Goal: Use online tool/utility: Utilize a website feature to perform a specific function

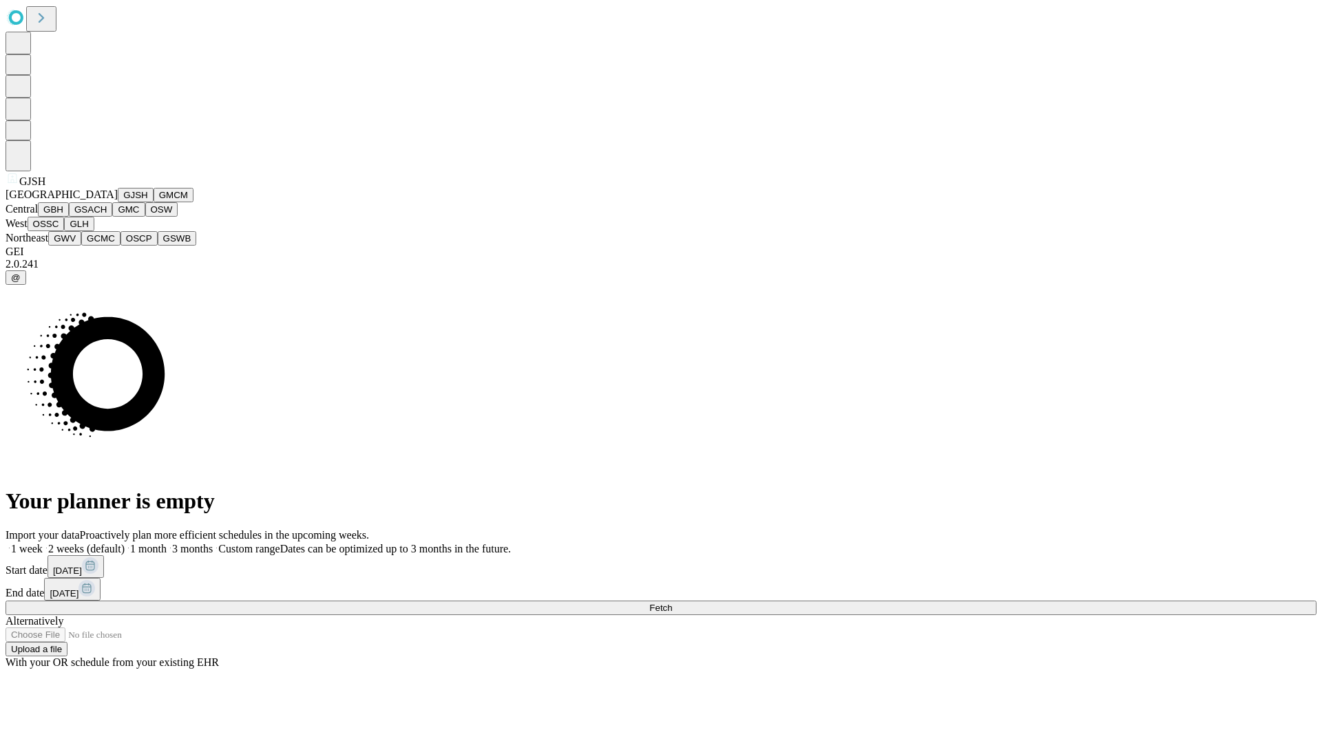
click at [118, 202] on button "GJSH" at bounding box center [136, 195] width 36 height 14
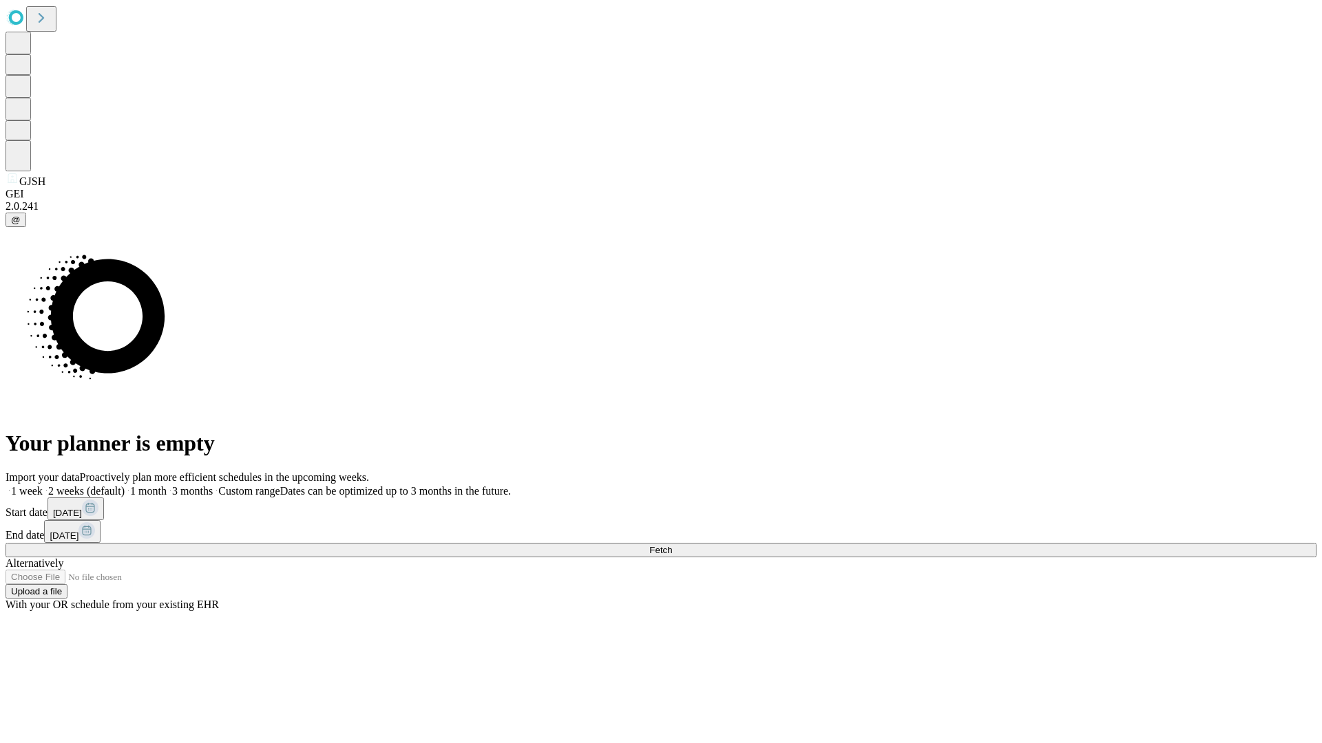
click at [125, 485] on label "2 weeks (default)" at bounding box center [84, 491] width 82 height 12
click at [672, 545] on span "Fetch" at bounding box center [660, 550] width 23 height 10
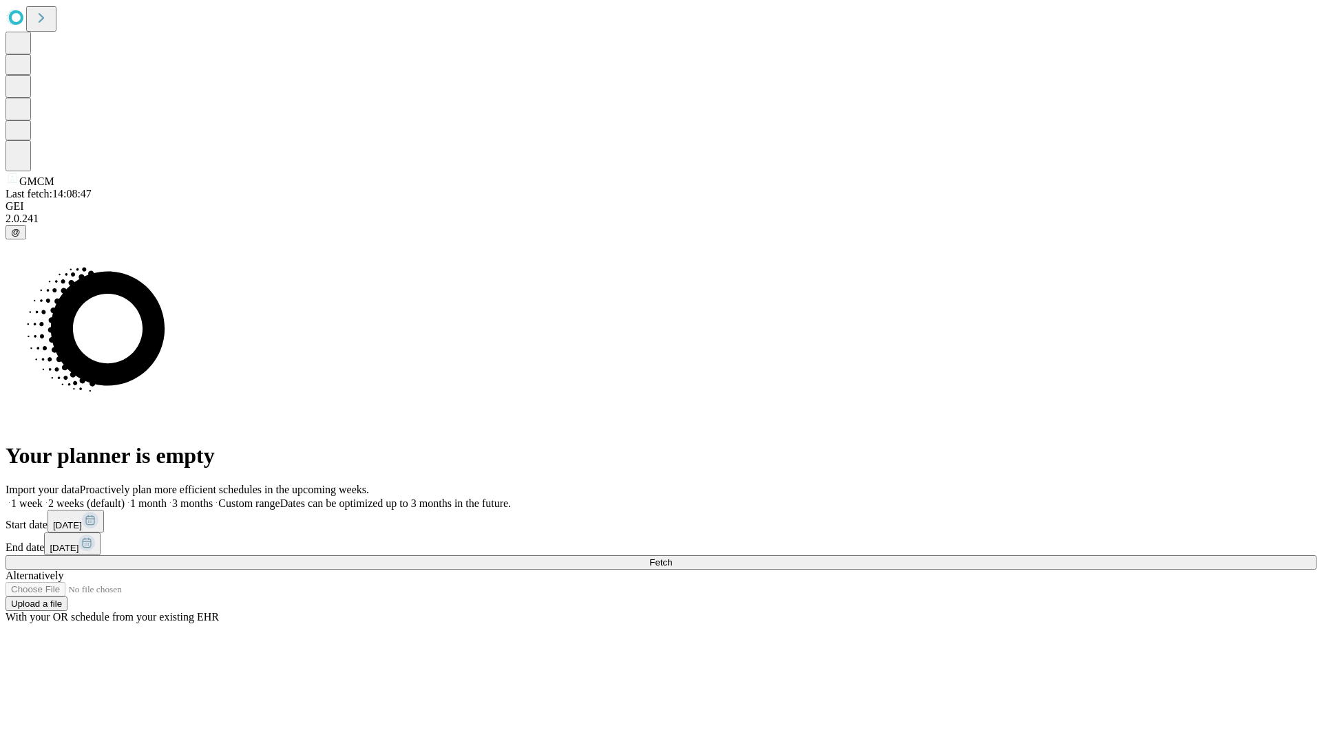
click at [125, 498] on label "2 weeks (default)" at bounding box center [84, 504] width 82 height 12
click at [672, 558] on span "Fetch" at bounding box center [660, 563] width 23 height 10
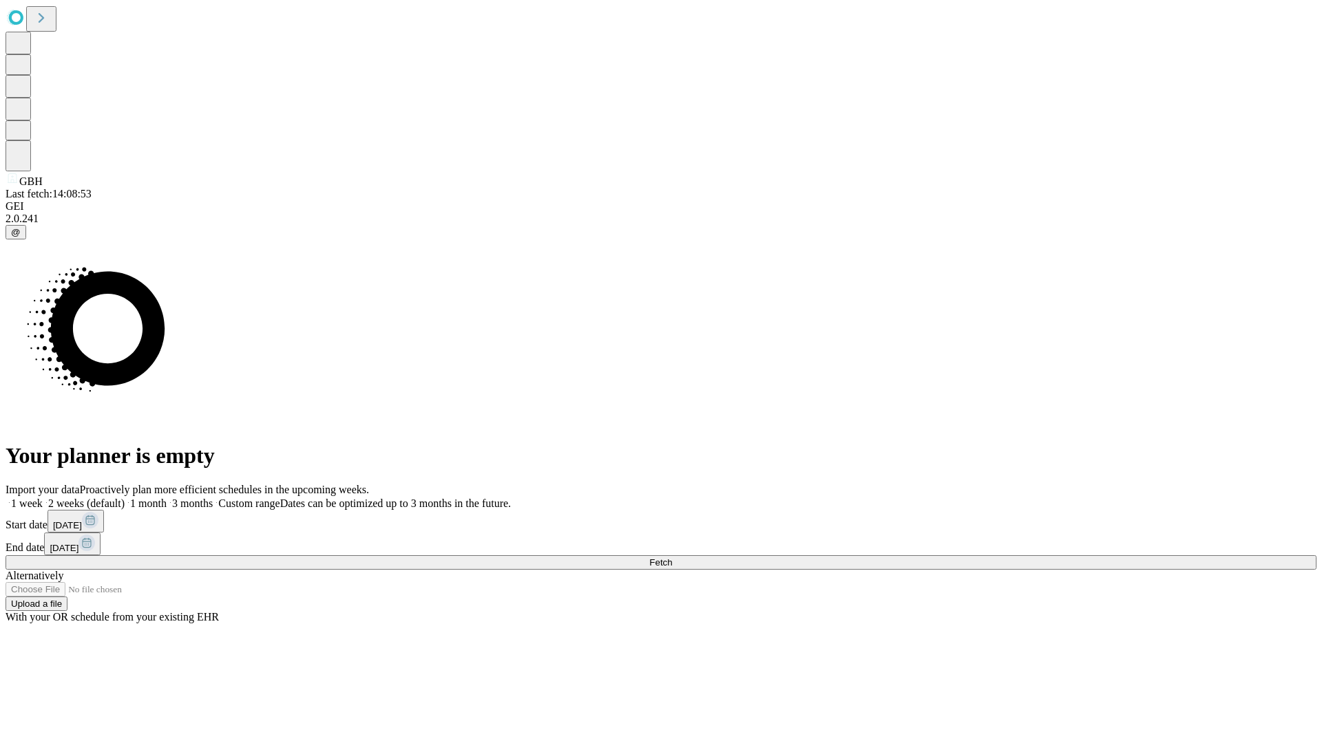
click at [672, 558] on span "Fetch" at bounding box center [660, 563] width 23 height 10
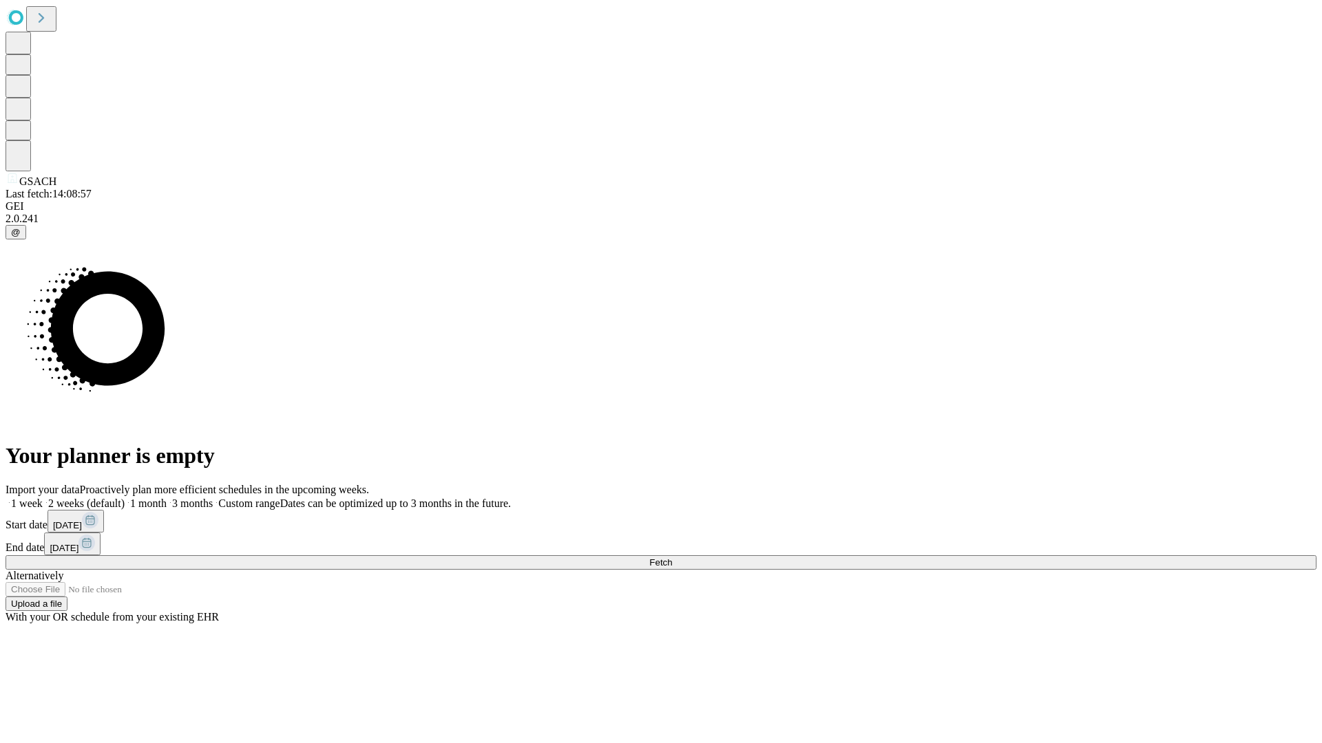
click at [125, 498] on label "2 weeks (default)" at bounding box center [84, 504] width 82 height 12
click at [672, 558] on span "Fetch" at bounding box center [660, 563] width 23 height 10
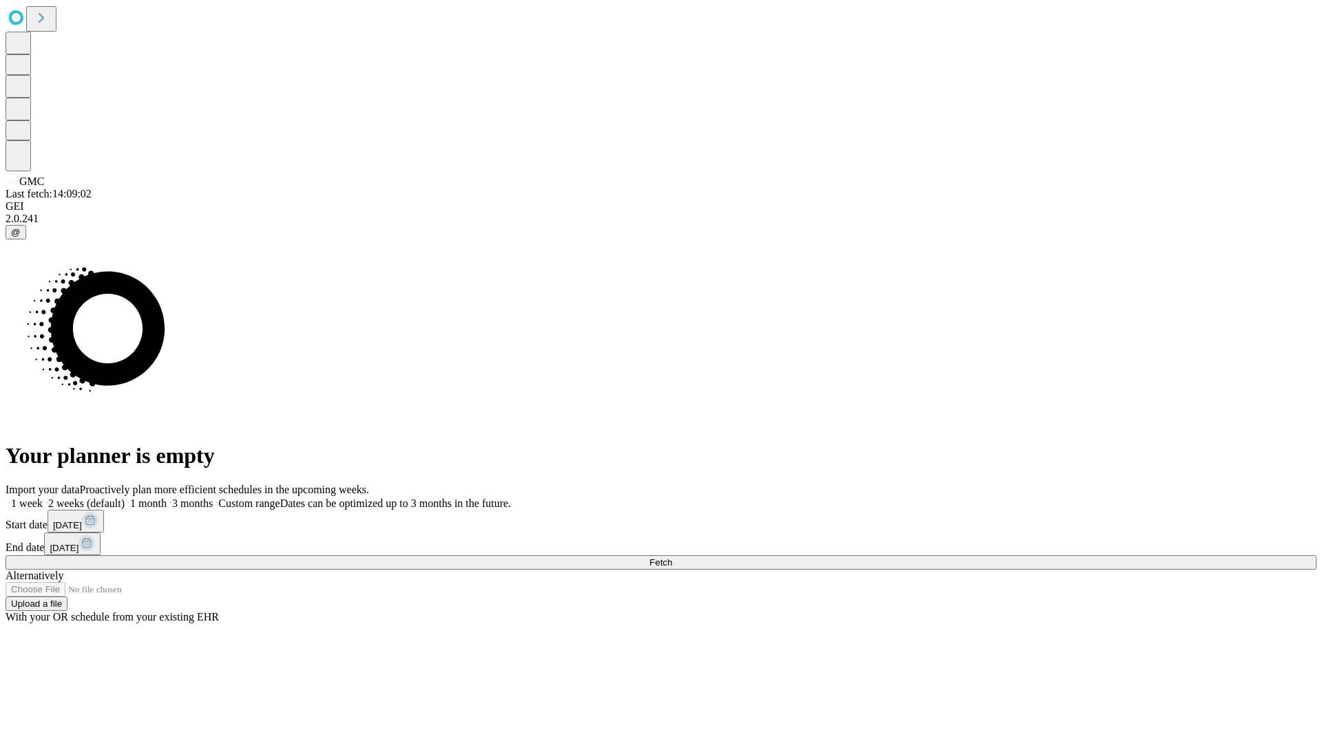
click at [125, 498] on label "2 weeks (default)" at bounding box center [84, 504] width 82 height 12
click at [672, 558] on span "Fetch" at bounding box center [660, 563] width 23 height 10
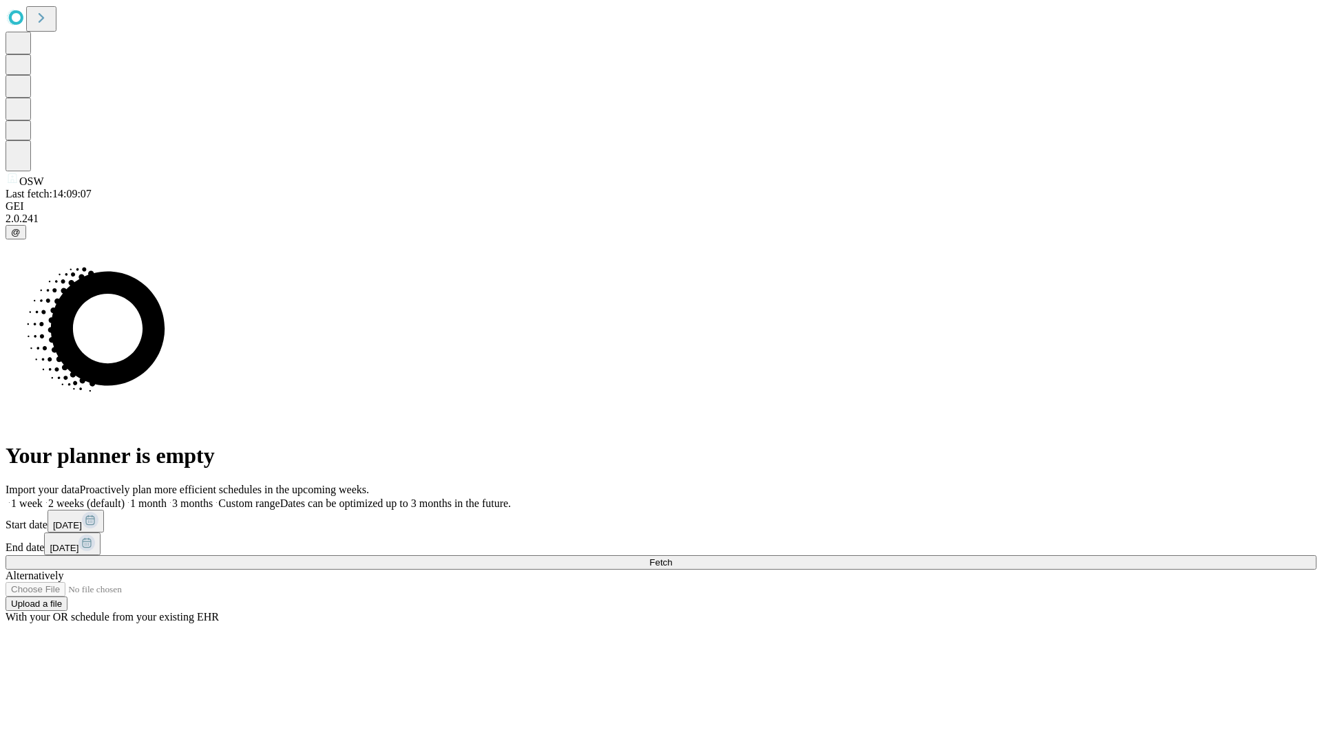
click at [125, 498] on label "2 weeks (default)" at bounding box center [84, 504] width 82 height 12
click at [672, 558] on span "Fetch" at bounding box center [660, 563] width 23 height 10
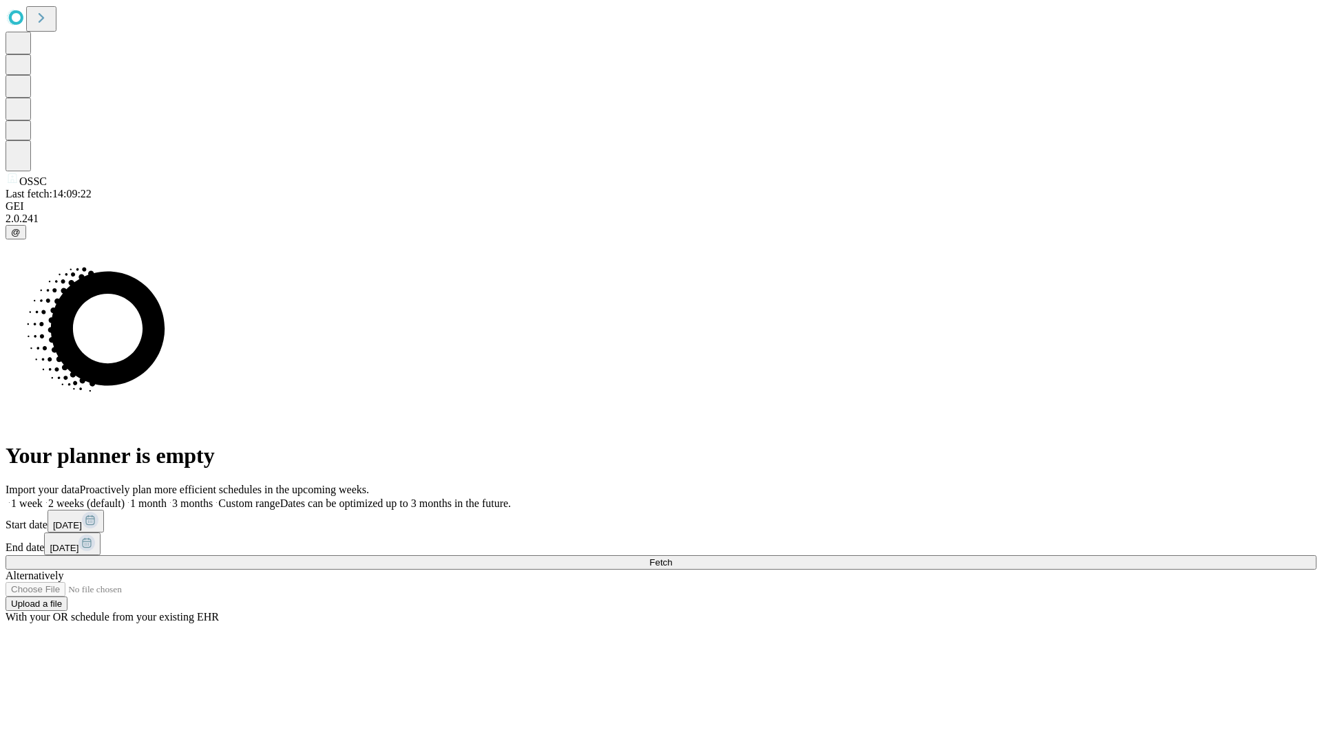
click at [125, 498] on label "2 weeks (default)" at bounding box center [84, 504] width 82 height 12
click at [672, 558] on span "Fetch" at bounding box center [660, 563] width 23 height 10
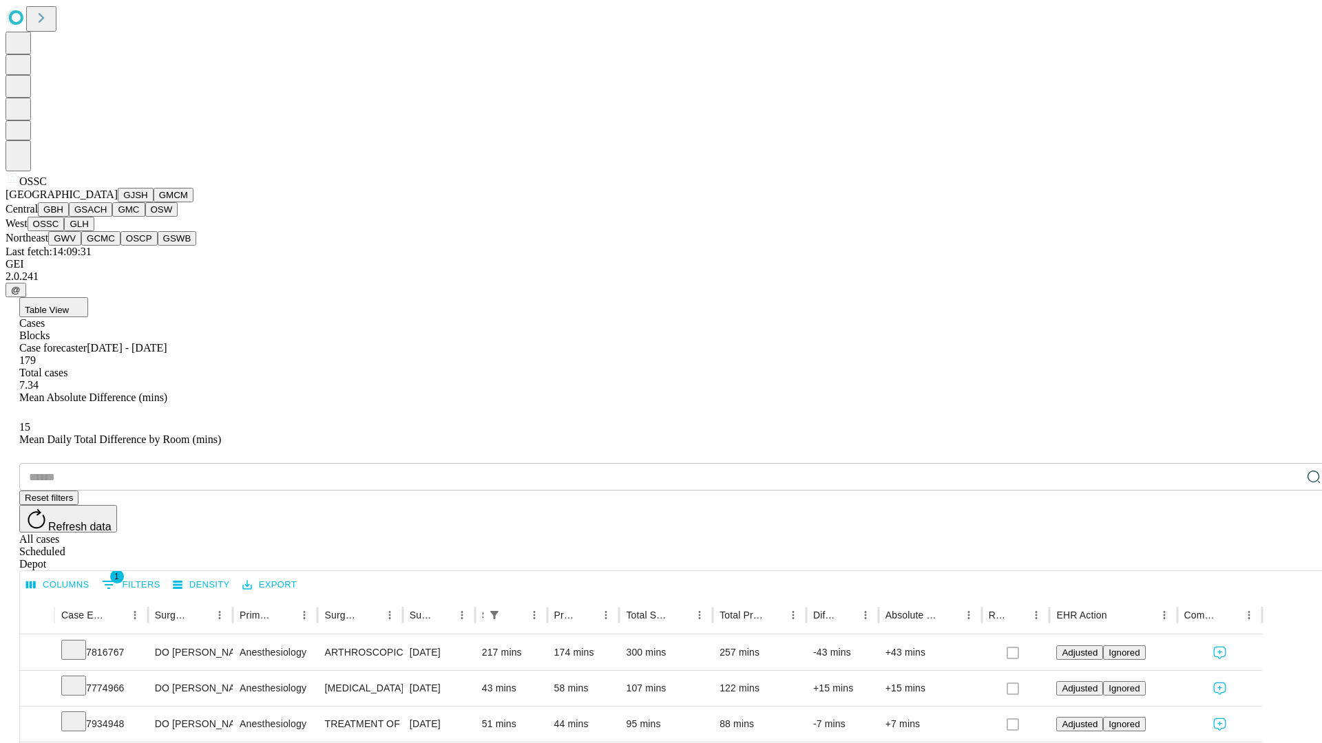
click at [94, 231] on button "GLH" at bounding box center [79, 224] width 30 height 14
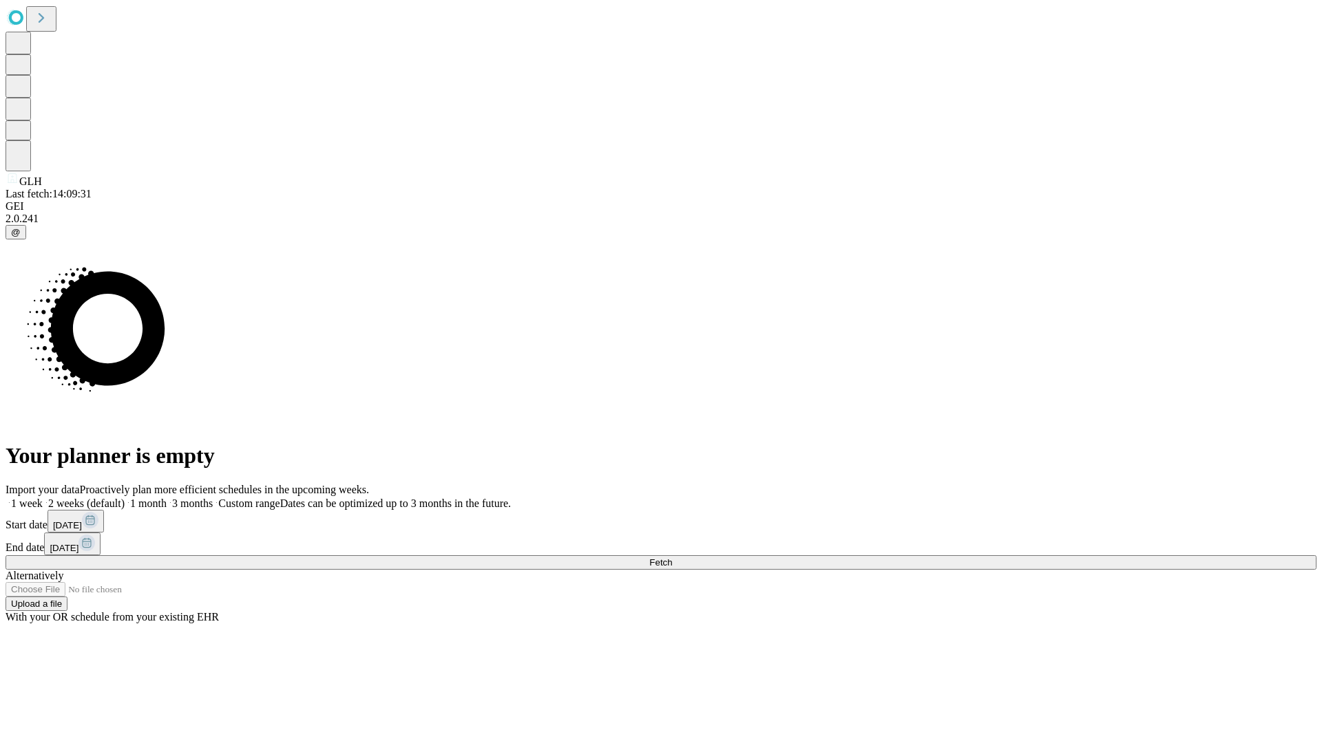
click at [125, 498] on label "2 weeks (default)" at bounding box center [84, 504] width 82 height 12
click at [672, 558] on span "Fetch" at bounding box center [660, 563] width 23 height 10
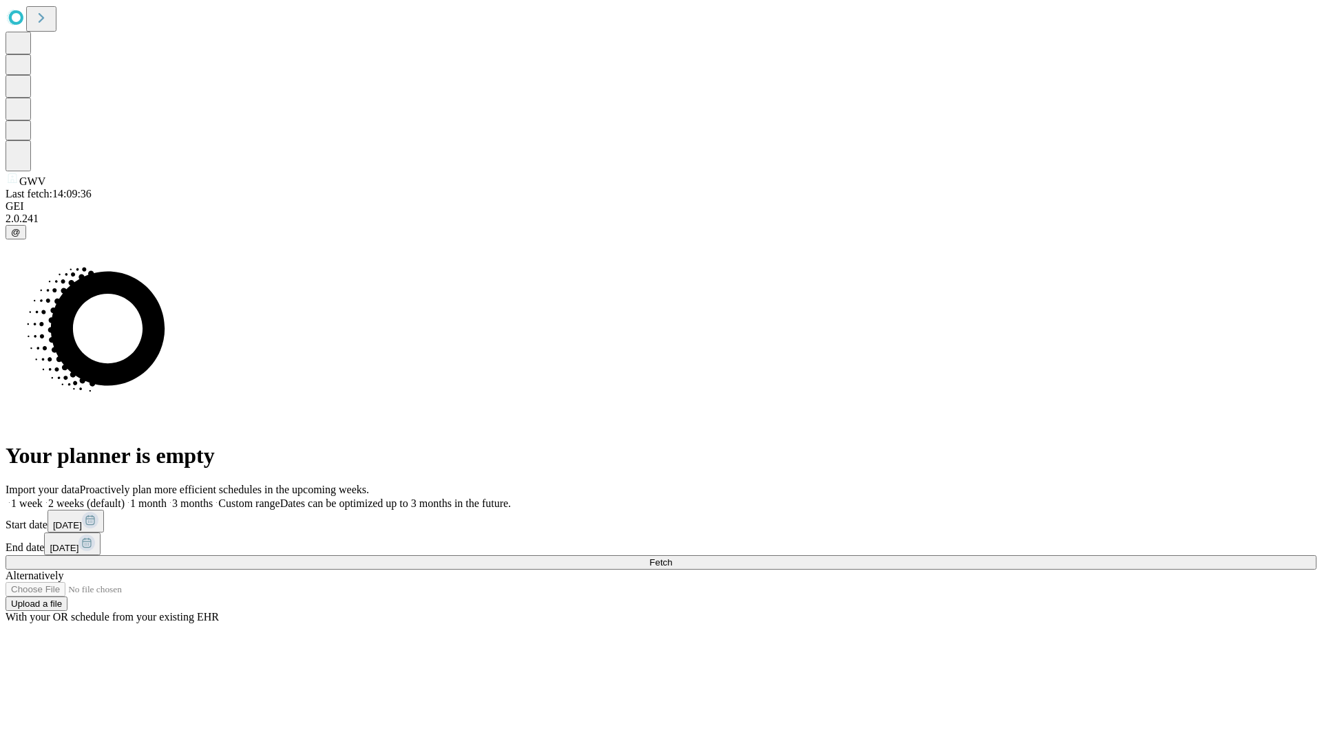
click at [125, 498] on label "2 weeks (default)" at bounding box center [84, 504] width 82 height 12
click at [672, 558] on span "Fetch" at bounding box center [660, 563] width 23 height 10
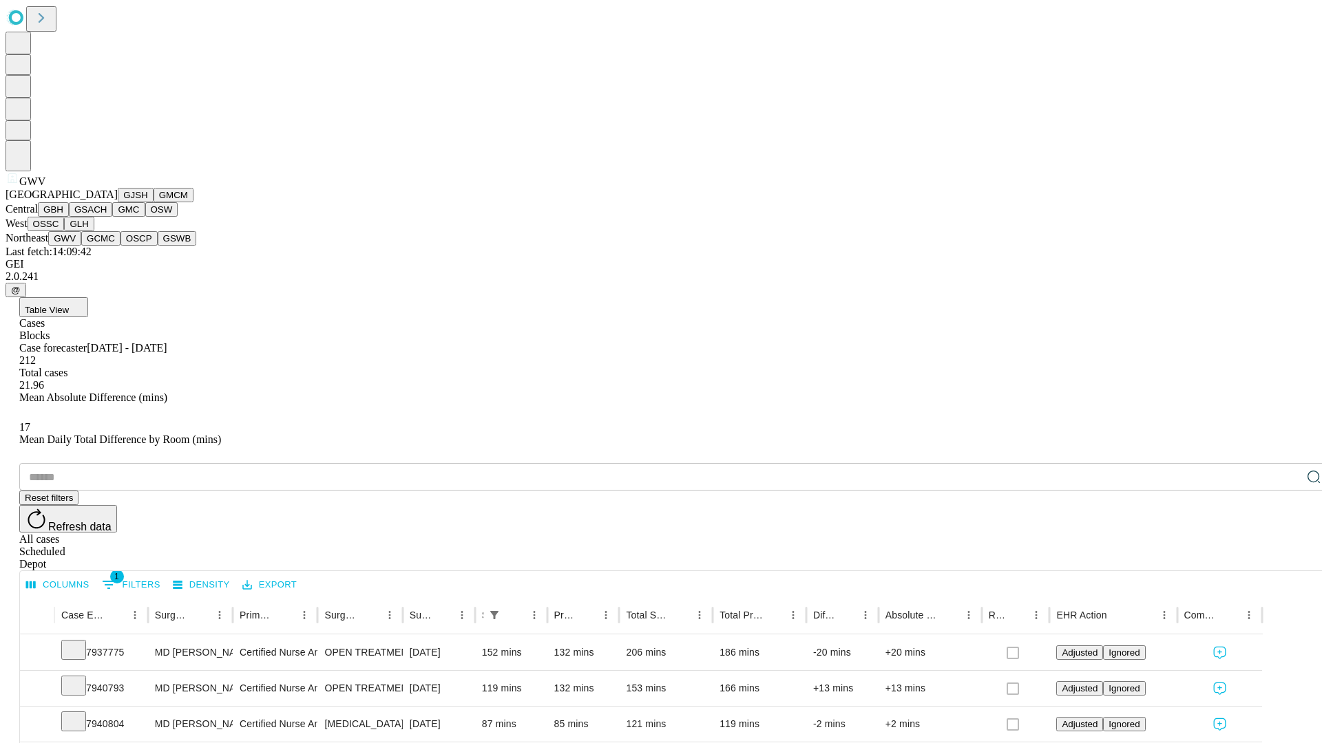
click at [107, 246] on button "GCMC" at bounding box center [100, 238] width 39 height 14
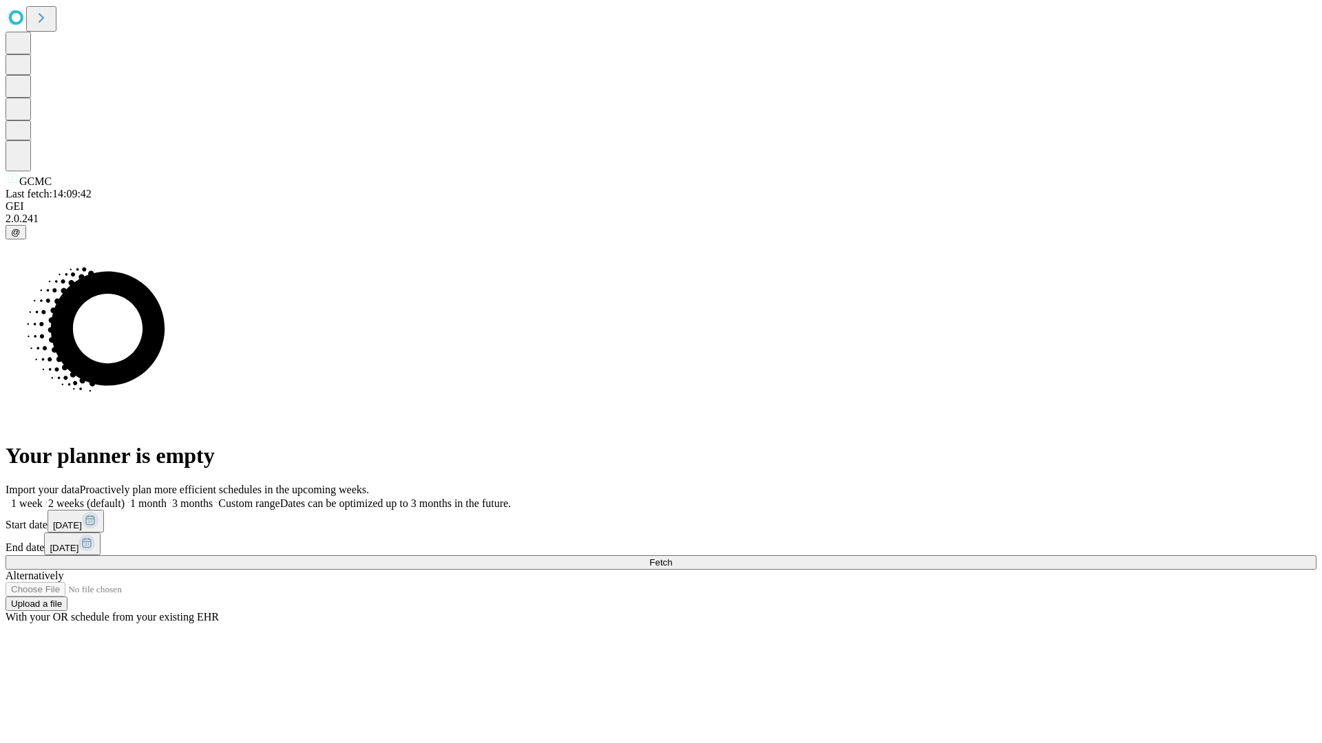
click at [125, 498] on label "2 weeks (default)" at bounding box center [84, 504] width 82 height 12
click at [672, 558] on span "Fetch" at bounding box center [660, 563] width 23 height 10
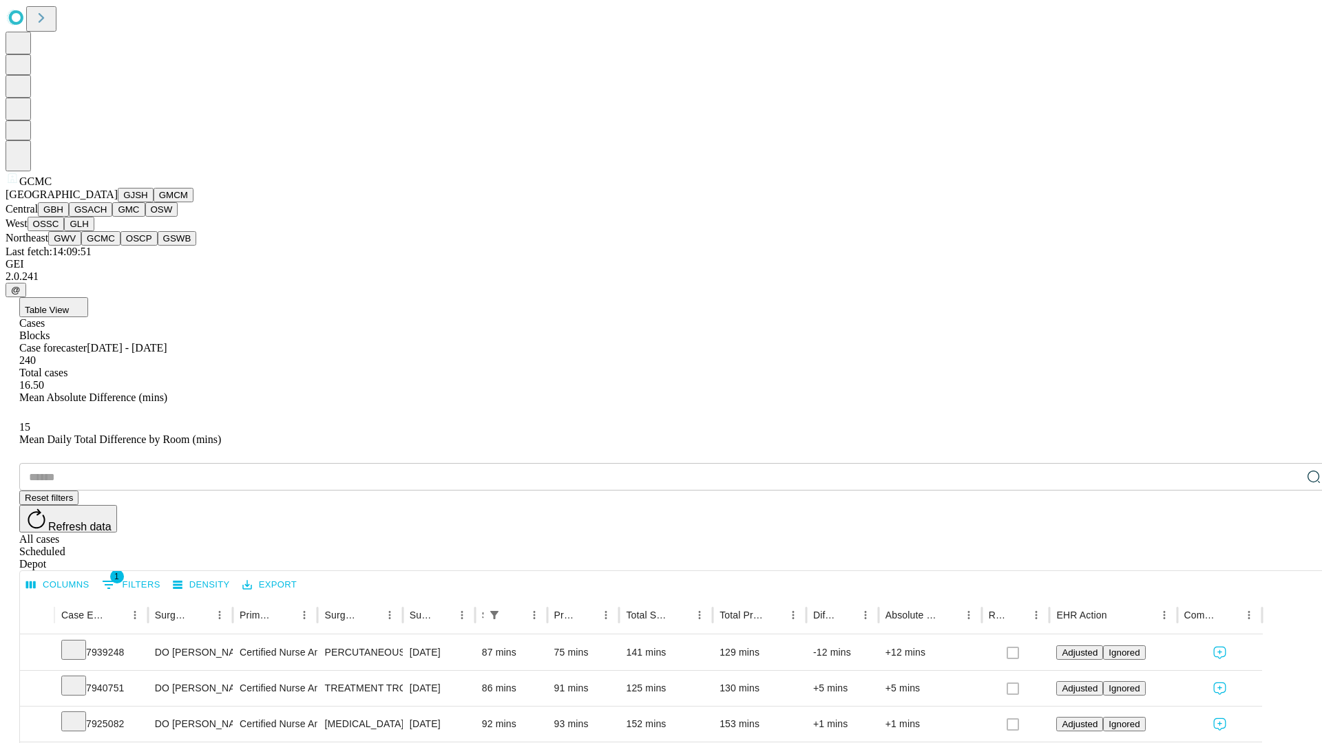
click at [120, 246] on button "OSCP" at bounding box center [138, 238] width 37 height 14
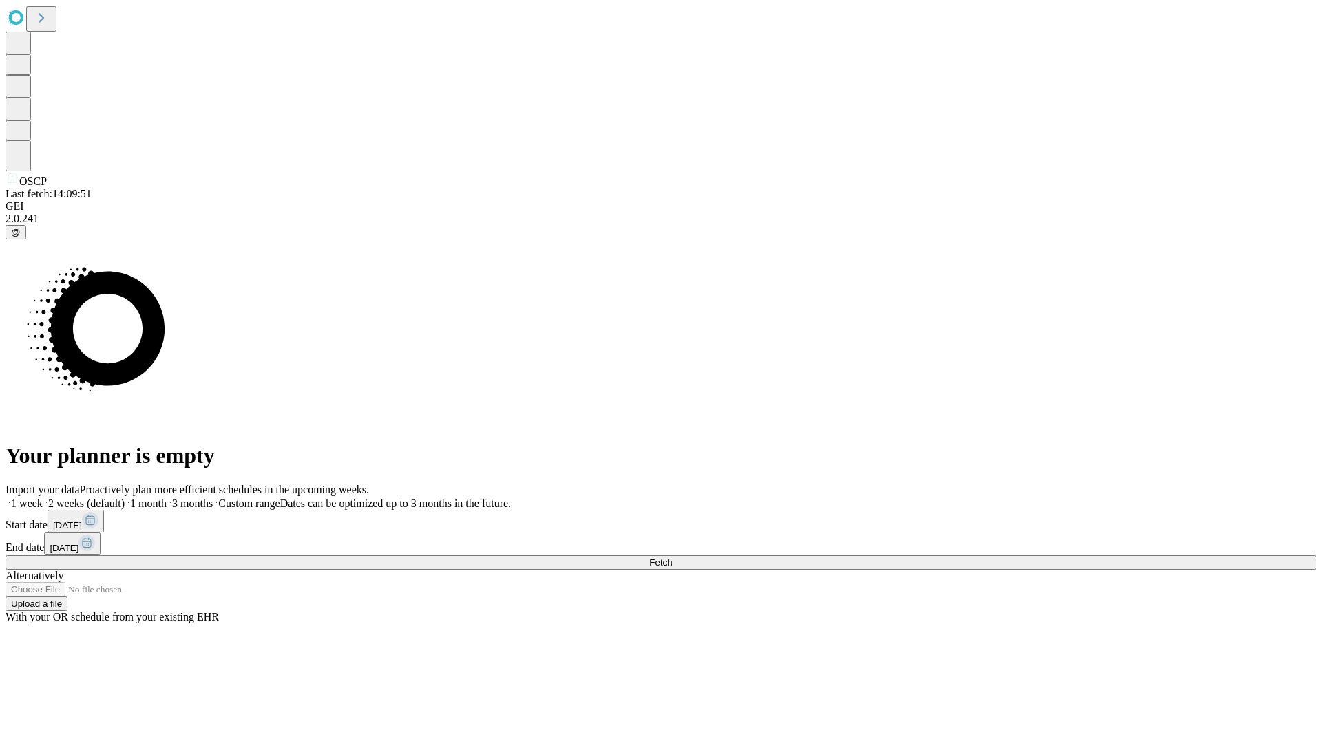
click at [672, 558] on span "Fetch" at bounding box center [660, 563] width 23 height 10
